Goal: Transaction & Acquisition: Purchase product/service

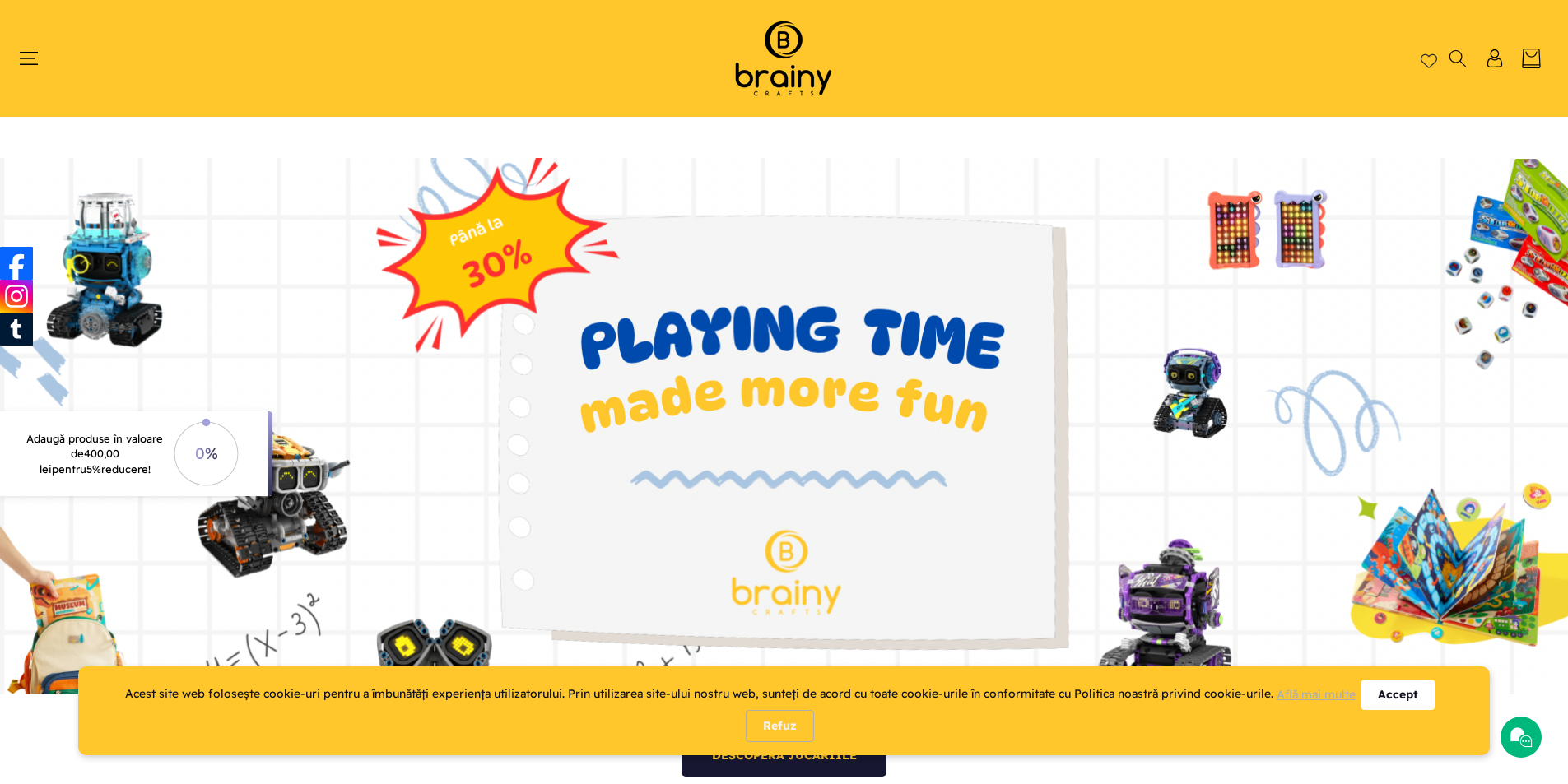
click at [1416, 701] on div "Accept" at bounding box center [1398, 695] width 73 height 30
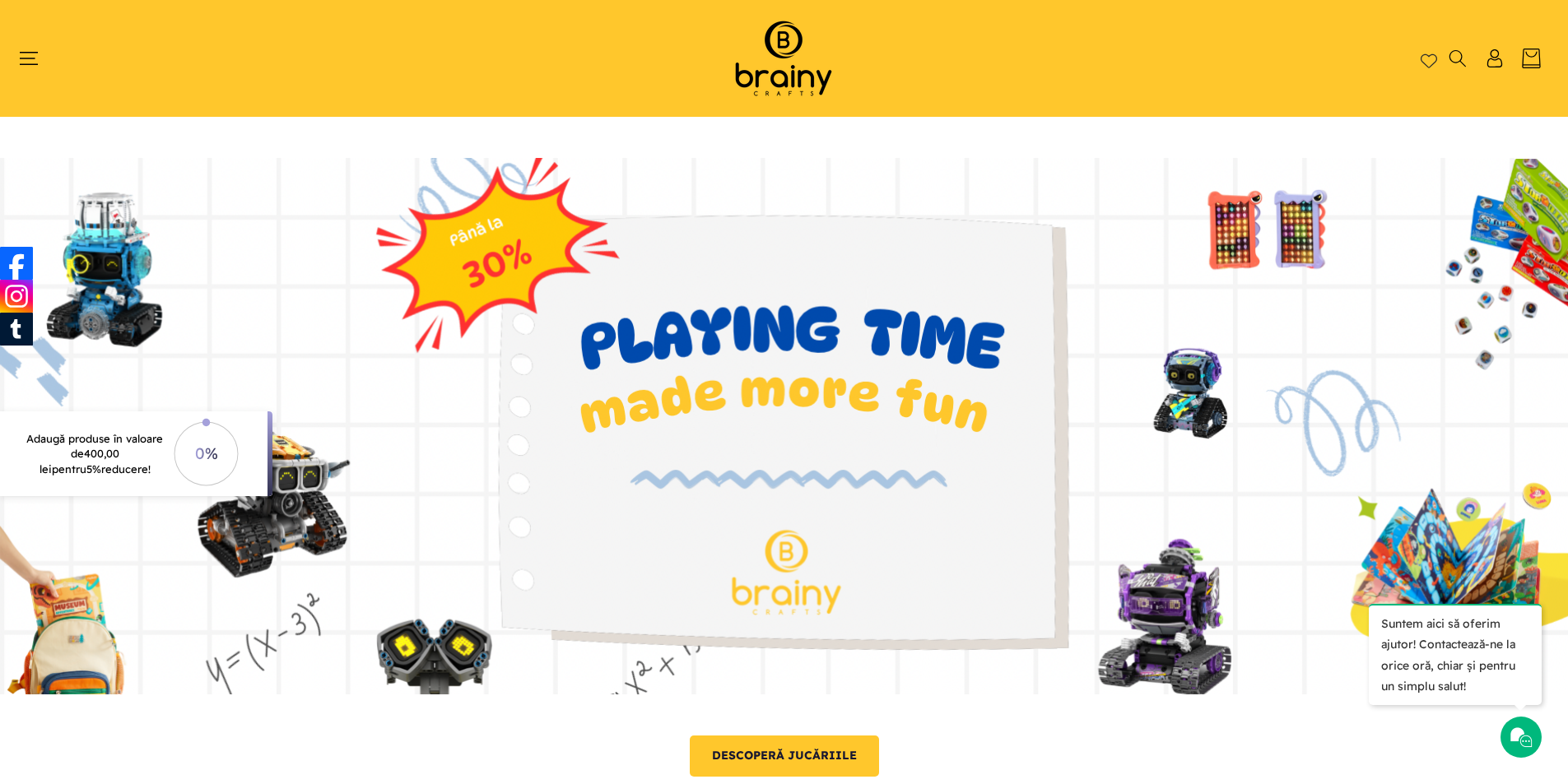
click at [748, 750] on link "Descoperă jucăriile" at bounding box center [784, 756] width 189 height 41
